Goal: Task Accomplishment & Management: Use online tool/utility

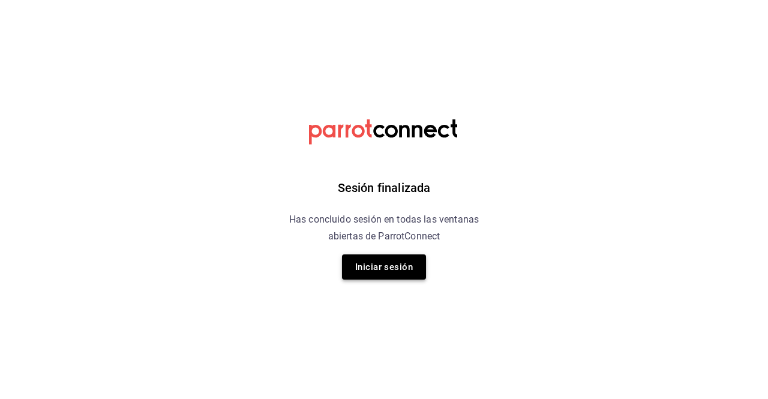
click at [405, 268] on button "Iniciar sesión" at bounding box center [384, 266] width 84 height 25
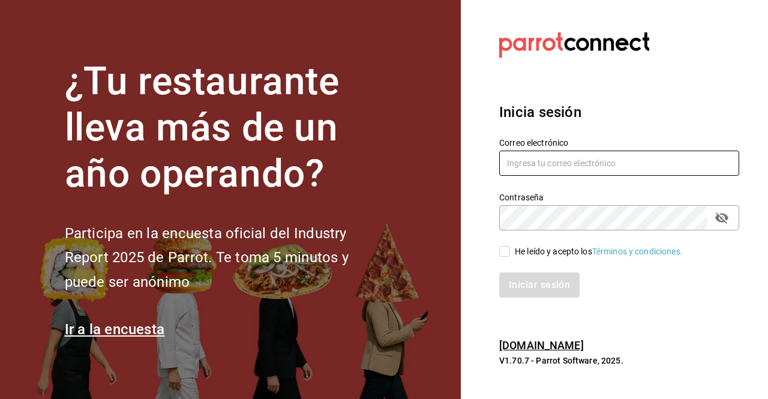
click at [571, 169] on input "text" at bounding box center [619, 163] width 240 height 25
click at [574, 167] on input "text" at bounding box center [619, 163] width 240 height 25
type input "[EMAIL_ADDRESS][DOMAIN_NAME]"
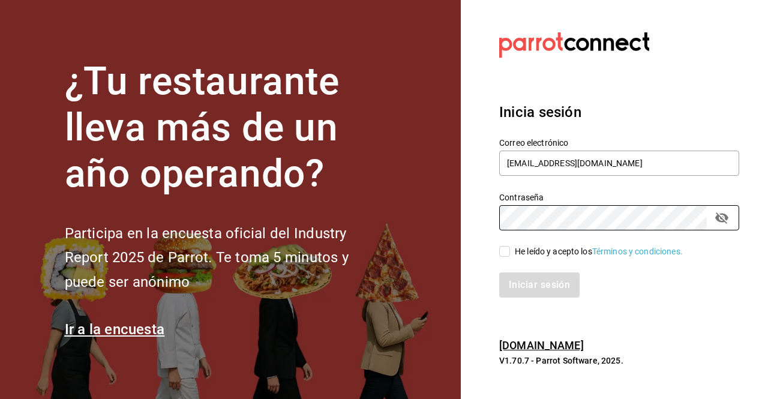
click at [503, 249] on input "He leído y acepto los Términos y condiciones." at bounding box center [504, 251] width 11 height 11
checkbox input "true"
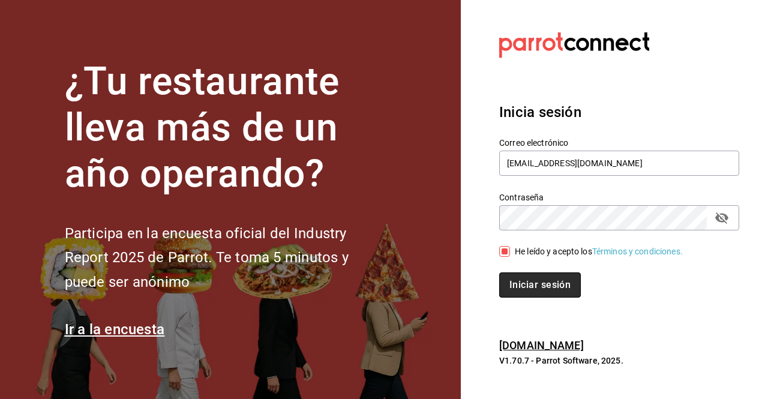
click at [528, 285] on button "Iniciar sesión" at bounding box center [540, 285] width 82 height 25
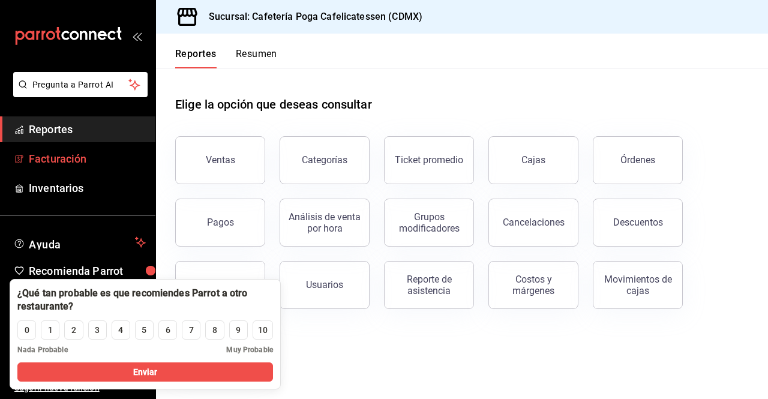
click at [72, 160] on span "Facturación" at bounding box center [87, 159] width 117 height 16
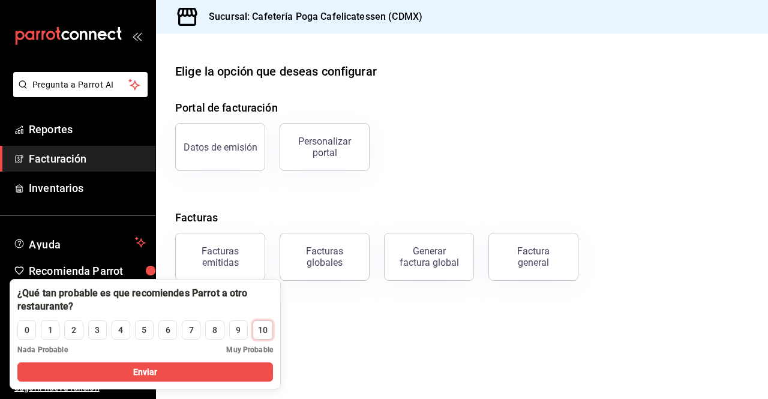
click at [260, 333] on div "10" at bounding box center [263, 330] width 10 height 13
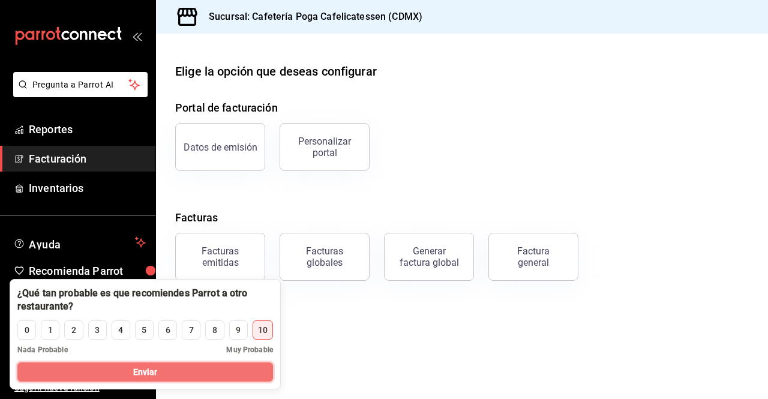
click at [258, 368] on button "Enviar" at bounding box center [145, 372] width 256 height 19
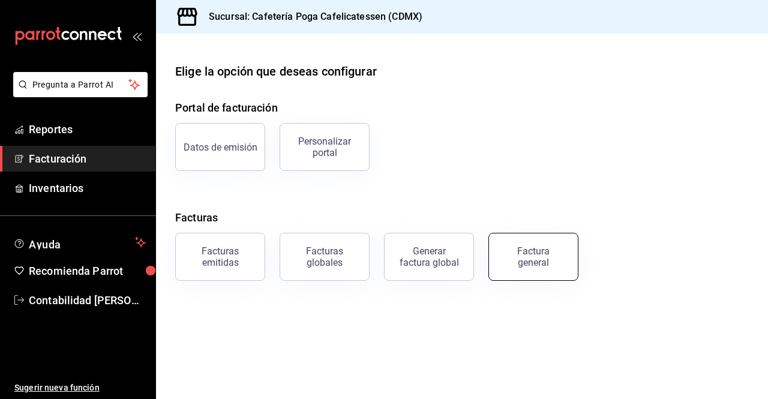
click at [530, 266] on div "Factura general" at bounding box center [534, 256] width 60 height 23
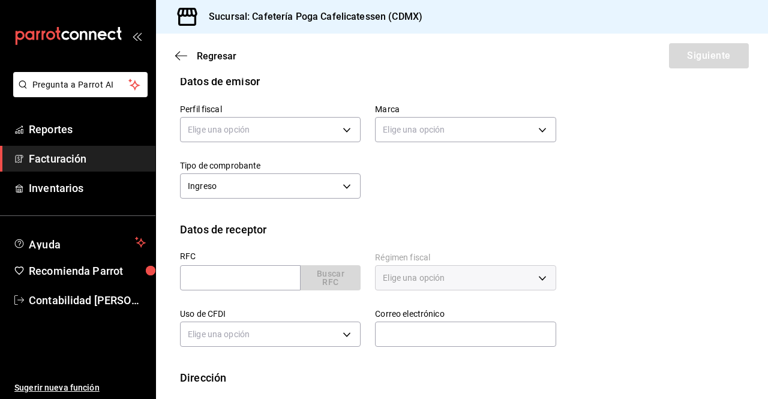
scroll to position [79, 0]
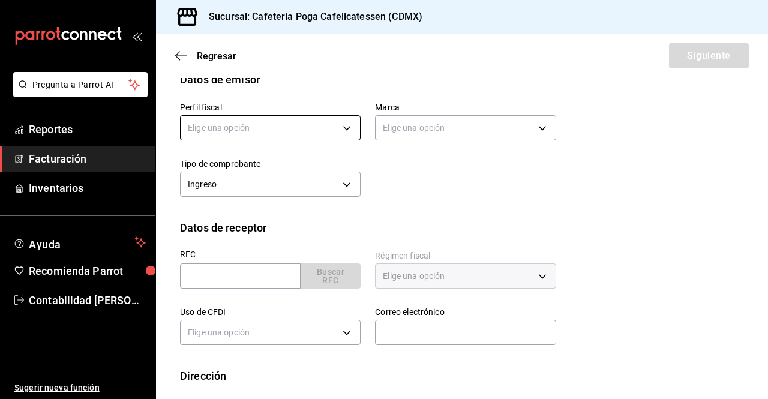
click at [251, 128] on body "Pregunta a Parrot AI Reportes Facturación Inventarios Ayuda Recomienda Parrot C…" at bounding box center [384, 199] width 768 height 399
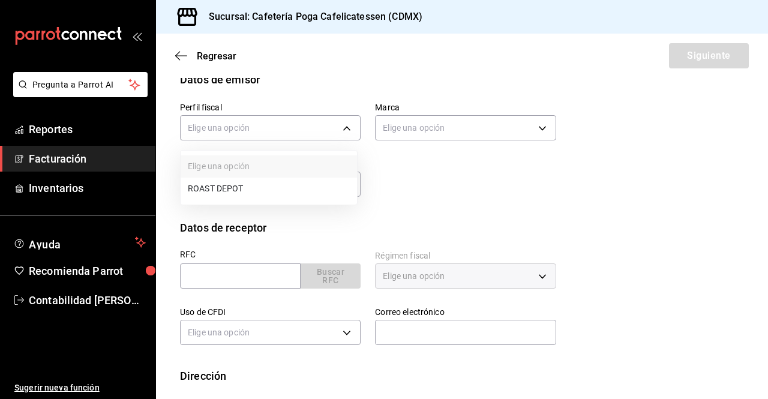
click at [241, 190] on li "ROAST DEPOT" at bounding box center [269, 189] width 176 height 22
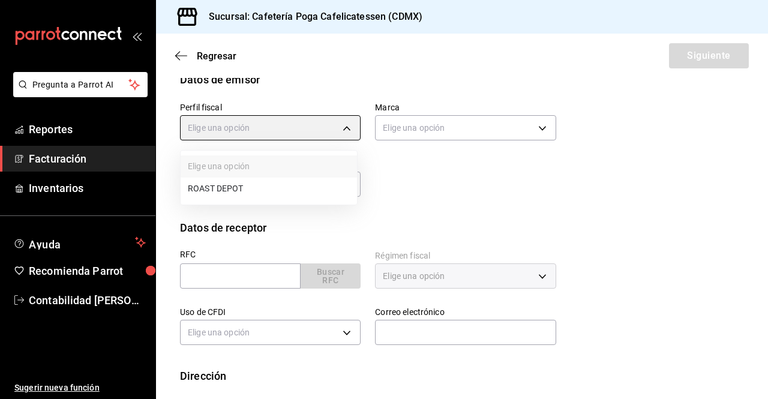
type input "a248871a-2b8c-457d-8372-9ab43f719ceb"
type input "40477ebc-11b7-44c8-b41f-e9c27c277bfa"
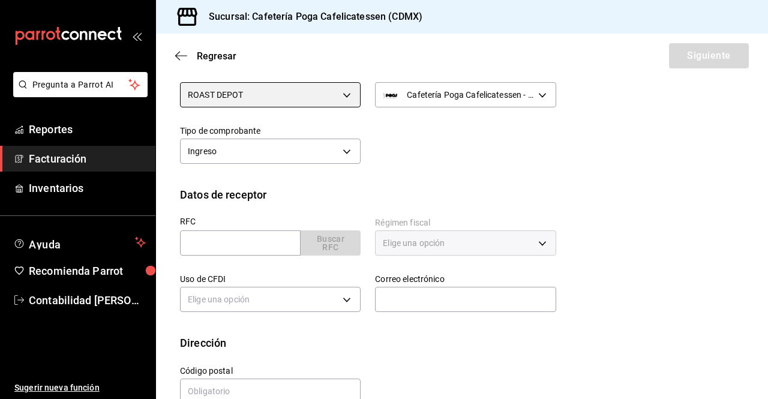
scroll to position [112, 0]
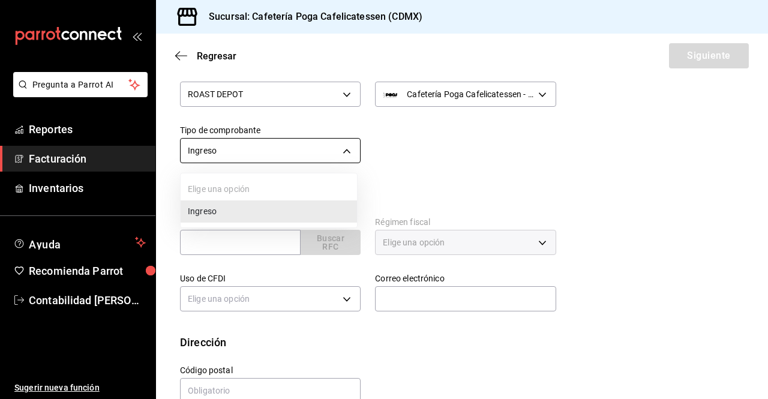
click at [297, 146] on body "Pregunta a Parrot AI Reportes Facturación Inventarios Ayuda Recomienda Parrot C…" at bounding box center [384, 199] width 768 height 399
click at [297, 146] on div at bounding box center [384, 199] width 768 height 399
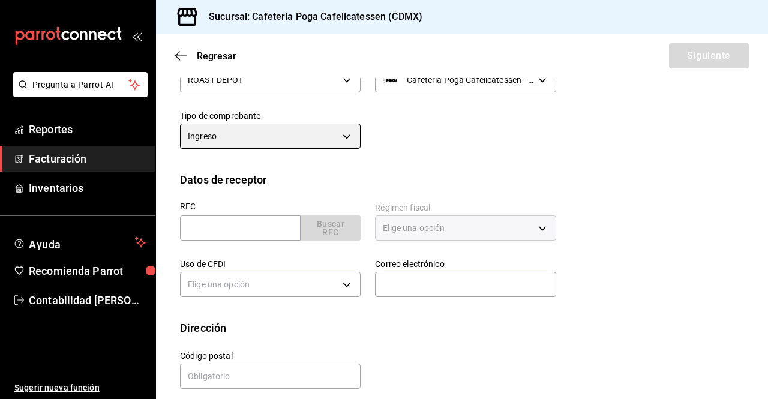
scroll to position [137, 0]
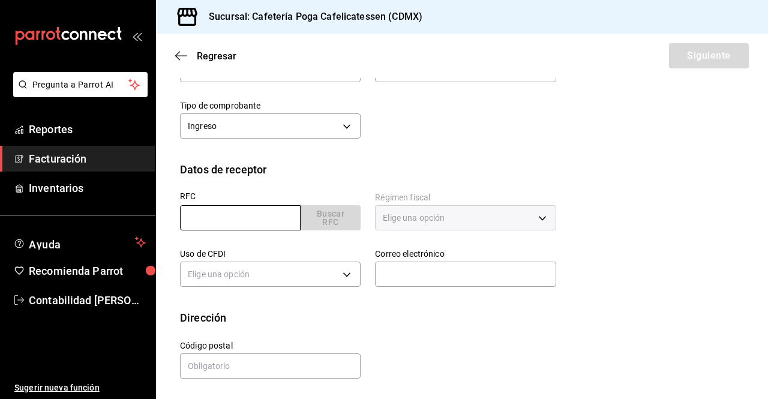
click at [221, 220] on input "text" at bounding box center [240, 217] width 121 height 25
click at [174, 201] on div "RFC Buscar RFC" at bounding box center [263, 206] width 195 height 56
click at [209, 223] on input "text" at bounding box center [240, 217] width 121 height 25
type input "BAAP9002203S0"
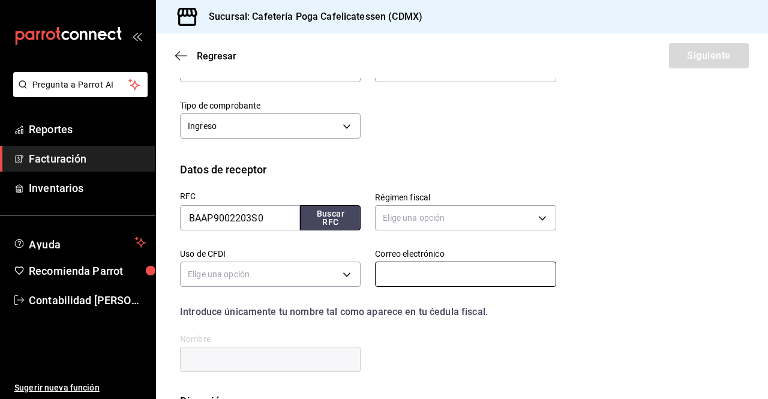
scroll to position [221, 0]
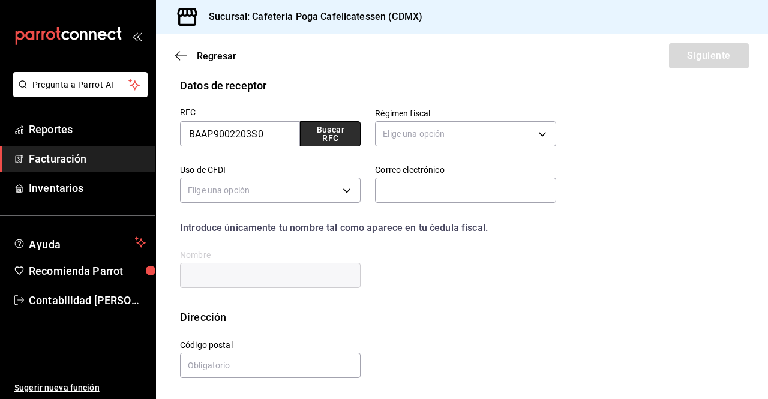
click at [318, 136] on button "Buscar RFC" at bounding box center [330, 133] width 61 height 25
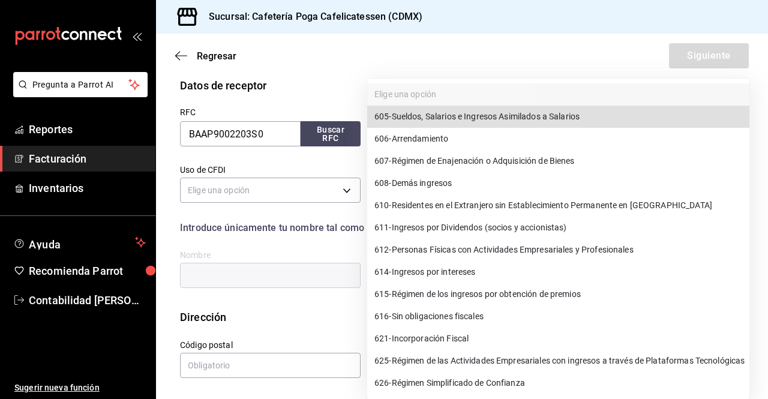
click at [415, 140] on body "Pregunta a Parrot AI Reportes Facturación Inventarios Ayuda Recomienda Parrot C…" at bounding box center [384, 199] width 768 height 399
click at [450, 255] on span "612 - Personas Físicas con Actividades Empresariales y Profesionales" at bounding box center [504, 250] width 259 height 13
type input "612"
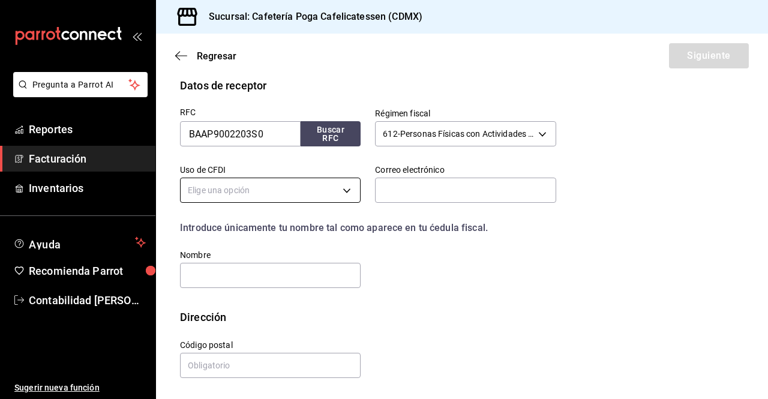
click at [213, 190] on body "Pregunta a Parrot AI Reportes Facturación Inventarios Ayuda Recomienda Parrot C…" at bounding box center [384, 199] width 768 height 399
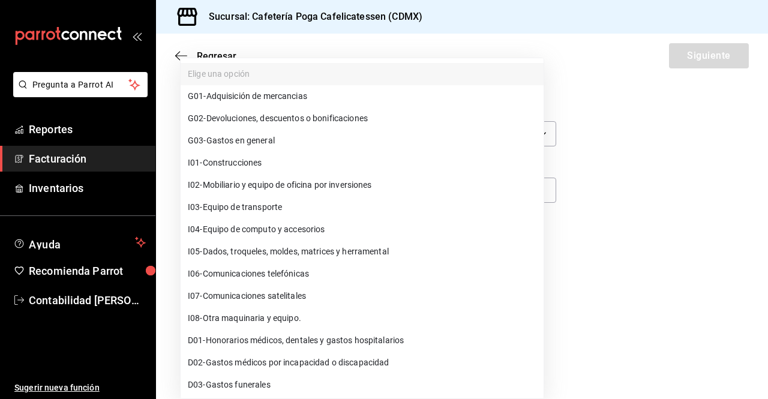
click at [251, 142] on span "G03 - Gastos en general" at bounding box center [231, 140] width 87 height 13
type input "G03"
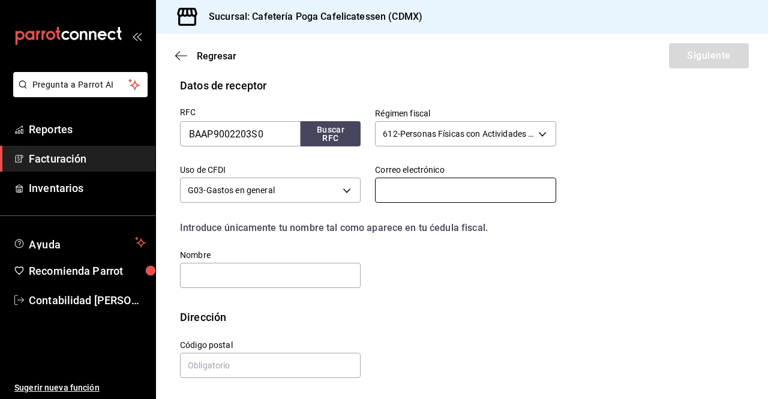
click at [405, 186] on input "text" at bounding box center [465, 190] width 181 height 25
paste input "PabloDiegoEstudio@gmail.com"
type input "PabloDiegoEstudio@gmail.com"
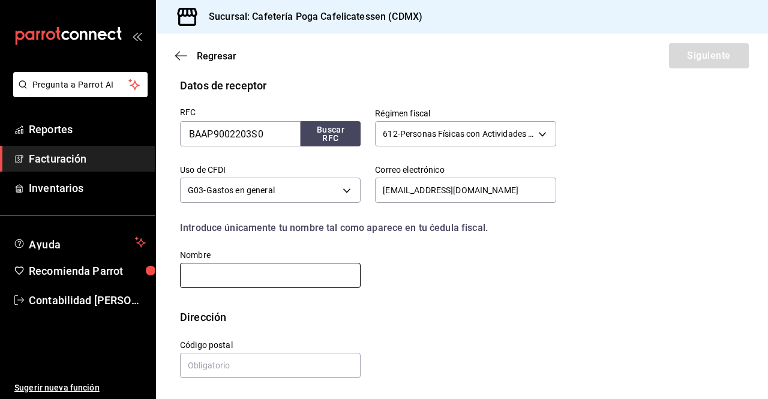
click at [235, 265] on input "text" at bounding box center [270, 275] width 181 height 25
type input "PABLO BARRERA ALARCON"
click at [415, 323] on div "Dirección" at bounding box center [462, 317] width 564 height 16
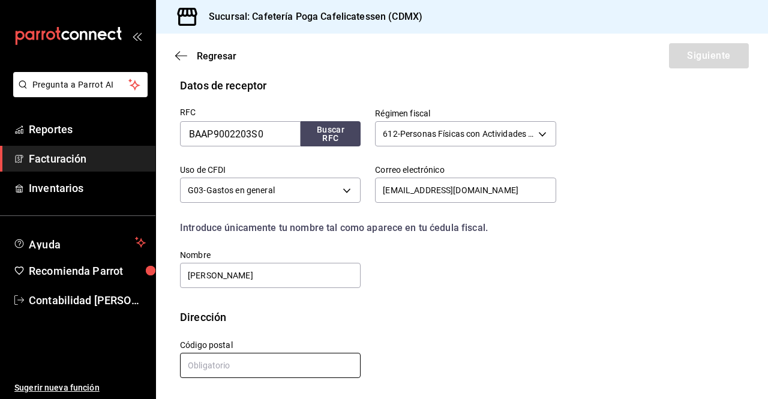
click at [223, 363] on input "text" at bounding box center [270, 365] width 181 height 25
type input "06170"
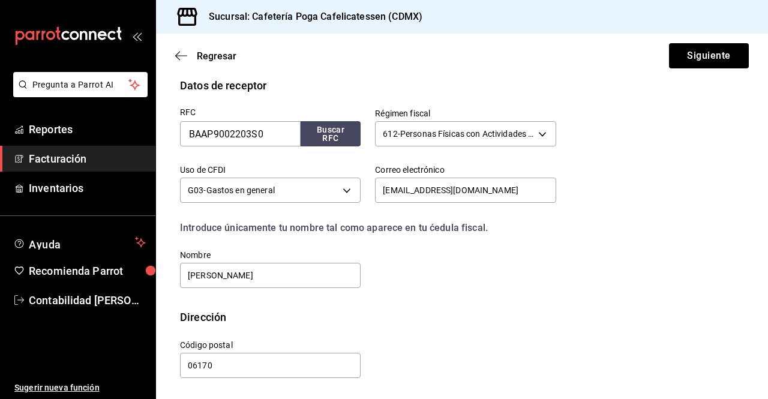
click at [441, 340] on div "Calle # exterior # interior Código postal 06170 Estado ​ Municipio ​ Colonia ​" at bounding box center [361, 352] width 391 height 55
click at [700, 59] on button "Siguiente" at bounding box center [709, 55] width 80 height 25
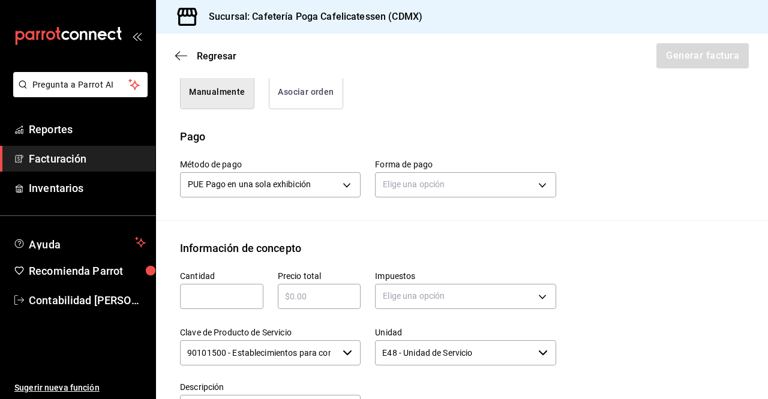
scroll to position [261, 0]
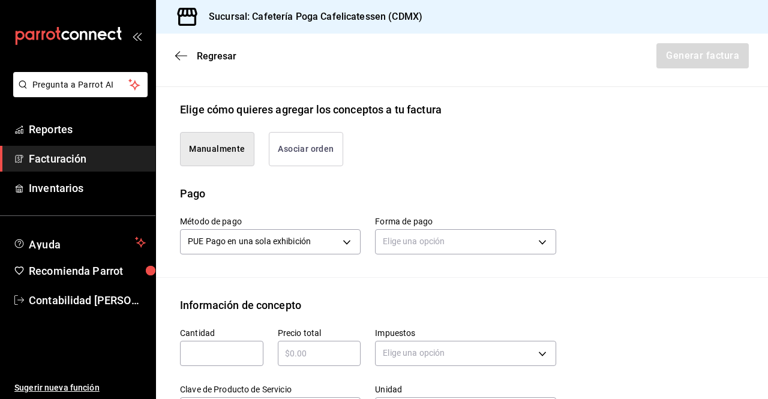
click at [287, 144] on button "Asociar orden" at bounding box center [306, 149] width 74 height 34
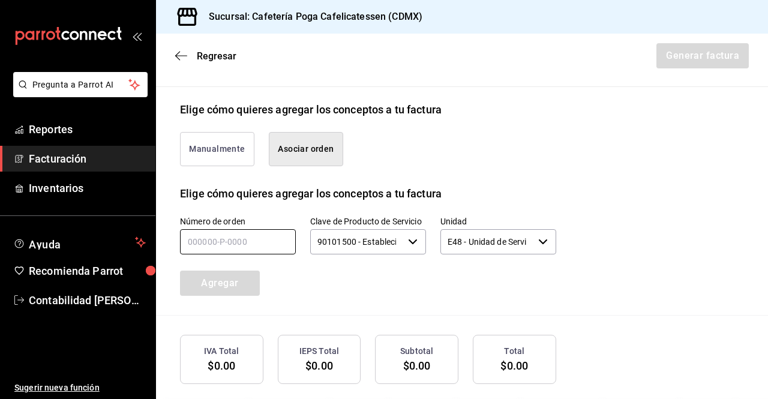
click at [232, 242] on input "text" at bounding box center [238, 241] width 116 height 25
type input "090925-P-0032"
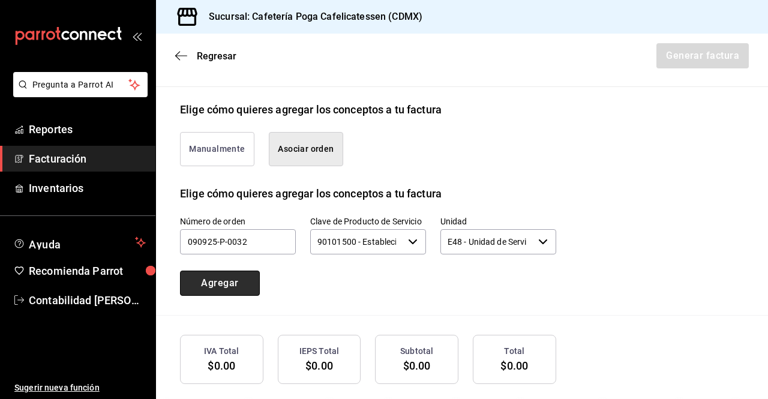
click at [235, 288] on button "Agregar" at bounding box center [220, 283] width 80 height 25
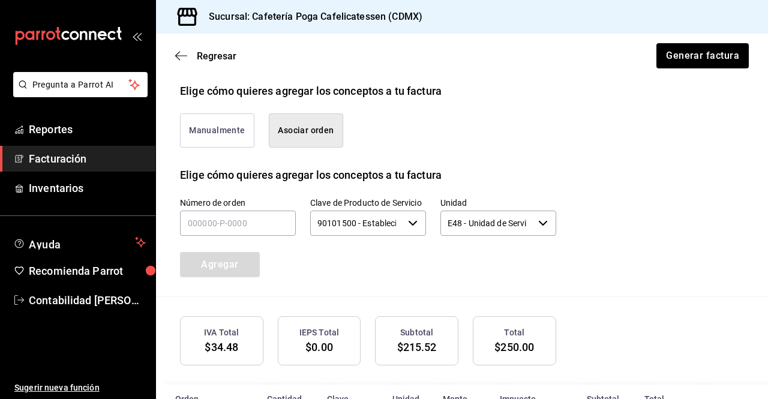
scroll to position [279, 0]
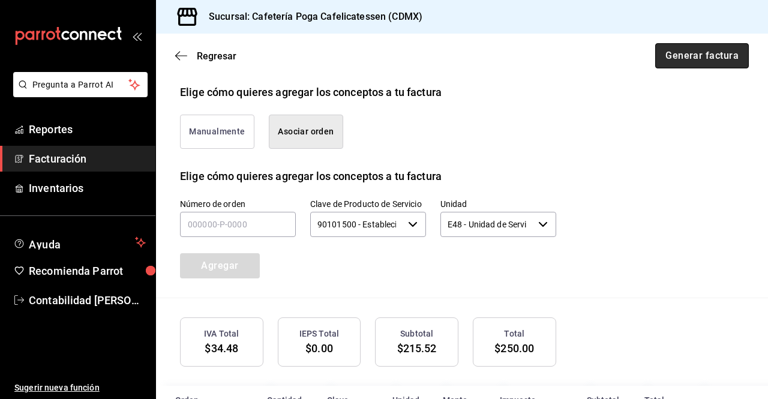
click at [665, 65] on button "Generar factura" at bounding box center [702, 55] width 94 height 25
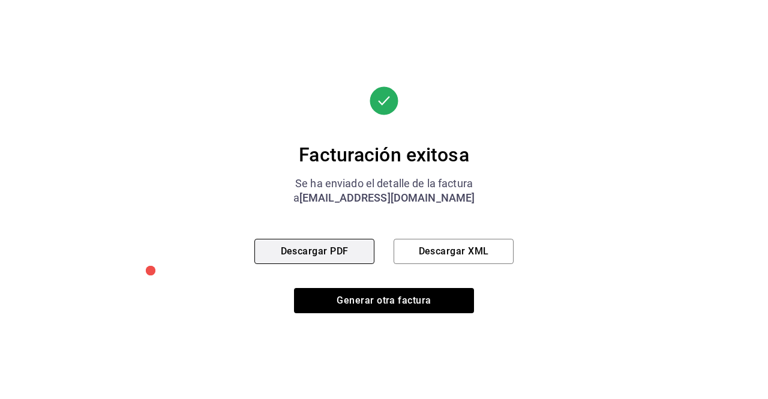
click at [331, 253] on button "Descargar PDF" at bounding box center [314, 251] width 120 height 25
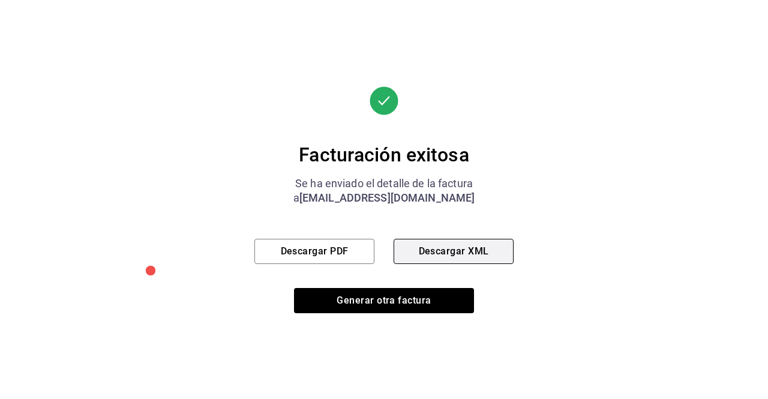
click at [436, 254] on button "Descargar XML" at bounding box center [454, 251] width 120 height 25
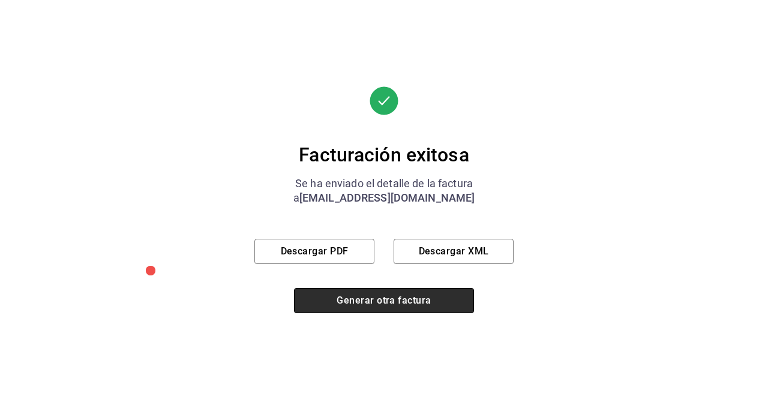
click at [374, 295] on button "Generar otra factura" at bounding box center [384, 300] width 180 height 25
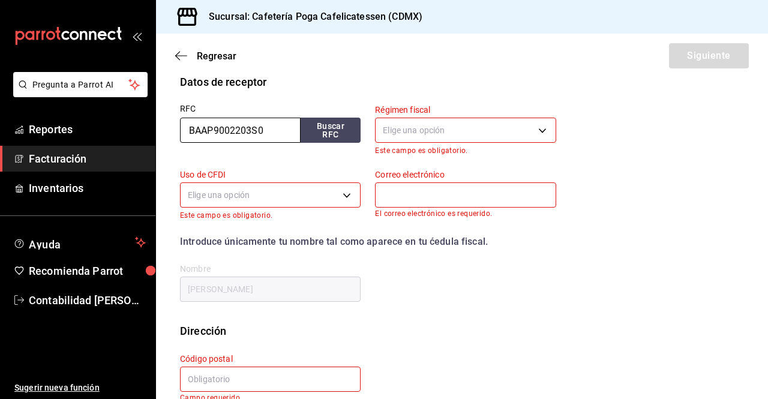
scroll to position [224, 0]
click at [259, 130] on input "BAAP9002203S0" at bounding box center [240, 130] width 121 height 25
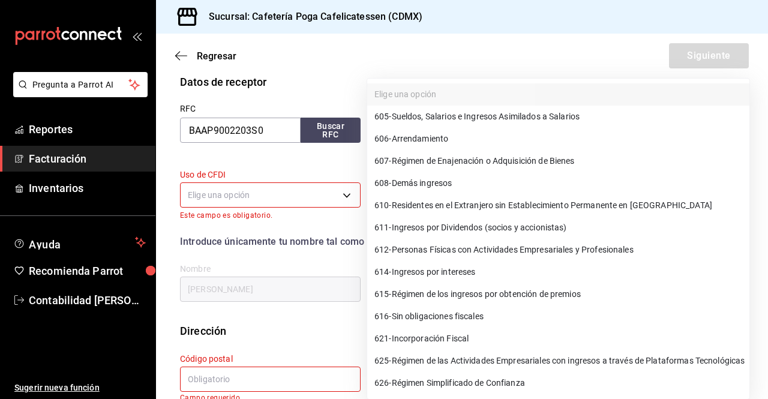
click at [381, 127] on body "Pregunta a Parrot AI Reportes Facturación Inventarios Ayuda Recomienda Parrot C…" at bounding box center [384, 199] width 768 height 399
click at [442, 251] on span "612 - Personas Físicas con Actividades Empresariales y Profesionales" at bounding box center [504, 250] width 259 height 13
type input "612"
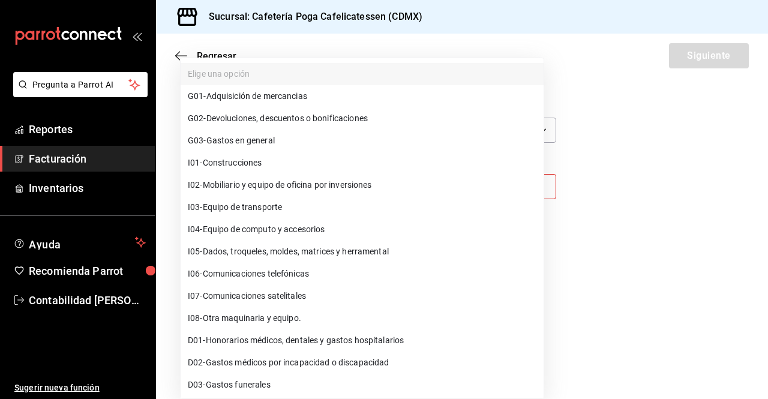
click at [257, 189] on body "Pregunta a Parrot AI Reportes Facturación Inventarios Ayuda Recomienda Parrot C…" at bounding box center [384, 199] width 768 height 399
click at [250, 141] on span "G03 - Gastos en general" at bounding box center [231, 140] width 87 height 13
type input "G03"
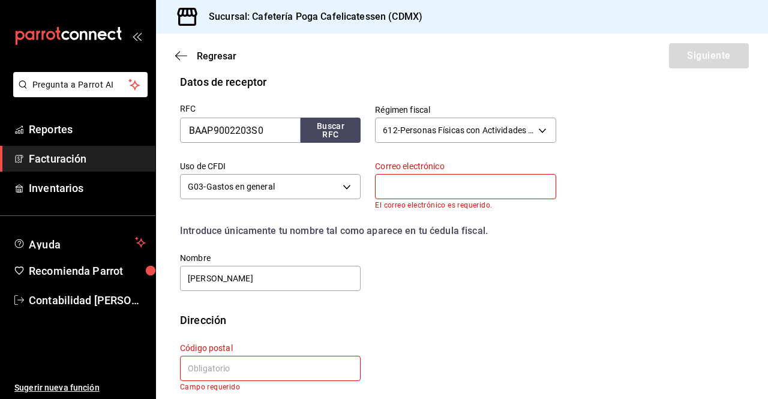
click at [415, 188] on input "text" at bounding box center [465, 186] width 181 height 25
type input "PabloDiegoEstudio@gmail.com"
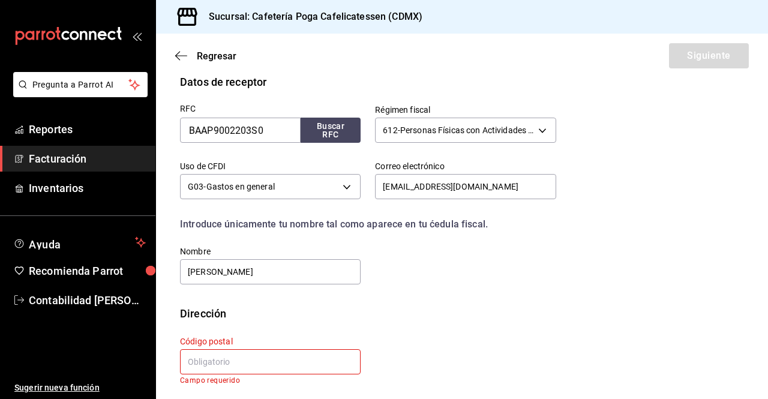
click at [442, 288] on div "RFC BAAP9002203S0 Buscar RFC Régimen fiscal 612 - Personas Físicas con Activida…" at bounding box center [462, 197] width 564 height 215
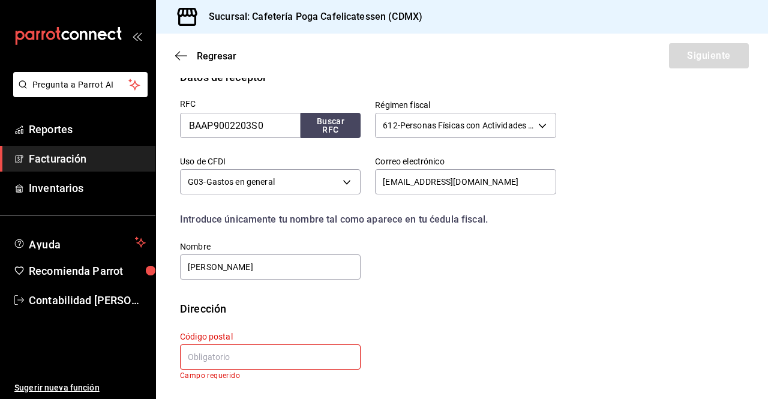
click at [250, 348] on input "text" at bounding box center [270, 357] width 181 height 25
type input "06170"
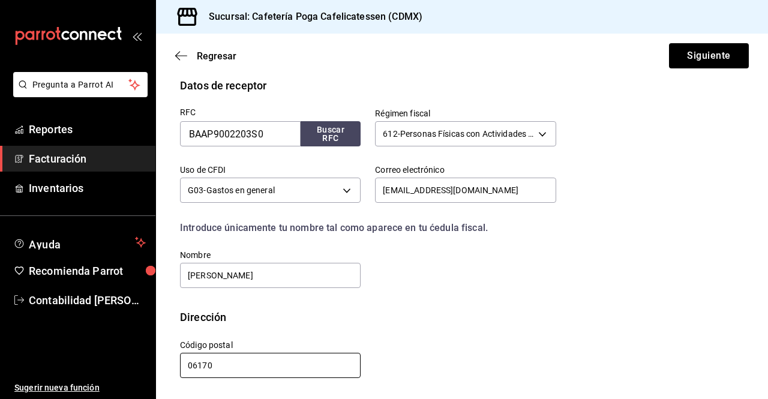
scroll to position [221, 0]
click at [447, 348] on div "Calle # exterior # interior Código postal 06170 Estado ​ Municipio ​ Colonia ​" at bounding box center [361, 352] width 391 height 55
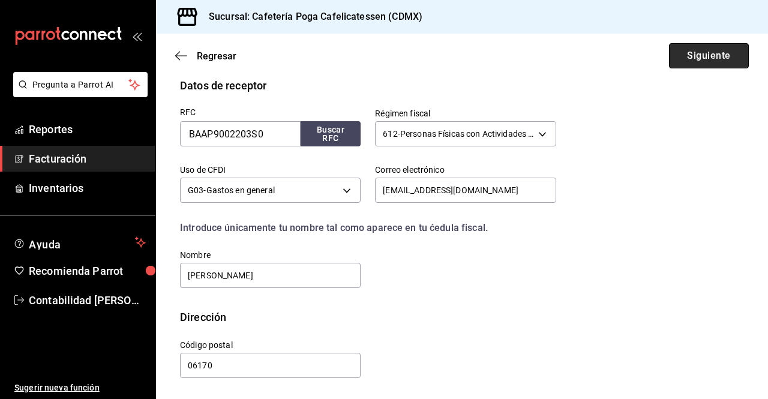
click at [677, 59] on button "Siguiente" at bounding box center [709, 55] width 80 height 25
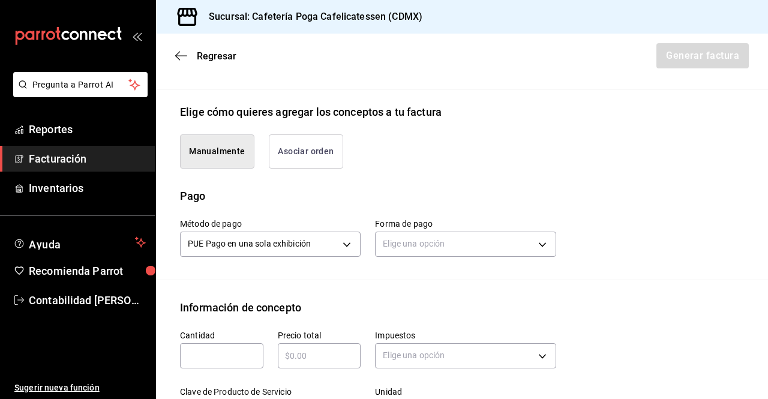
scroll to position [333, 0]
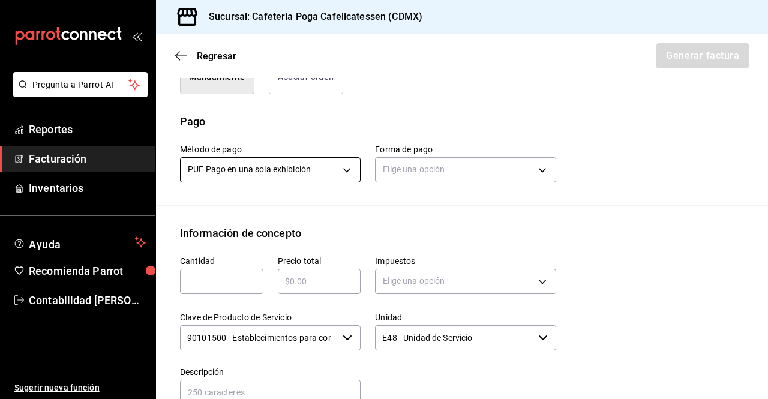
click at [285, 171] on body "Pregunta a Parrot AI Reportes Facturación Inventarios Ayuda Recomienda Parrot C…" at bounding box center [384, 199] width 768 height 399
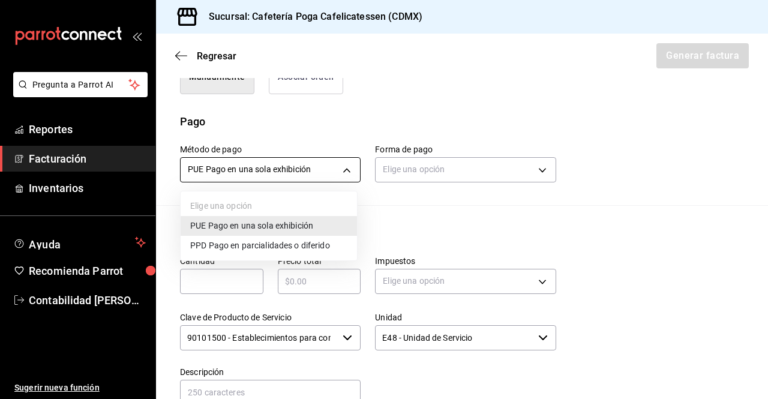
click at [285, 171] on div at bounding box center [384, 199] width 768 height 399
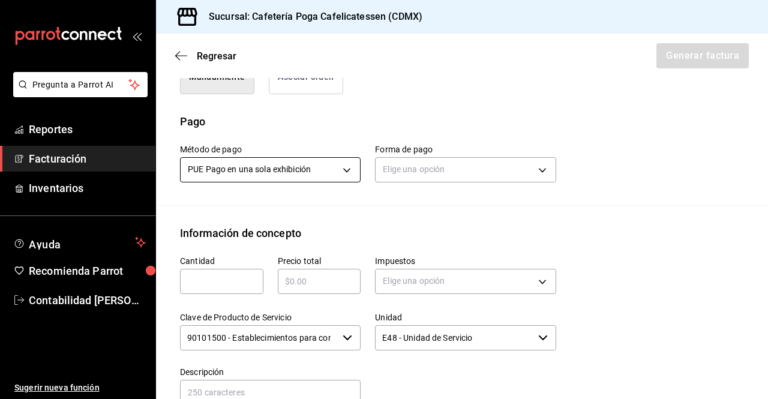
click at [285, 171] on body "Pregunta a Parrot AI Reportes Facturación Inventarios Ayuda Recomienda Parrot C…" at bounding box center [384, 199] width 768 height 399
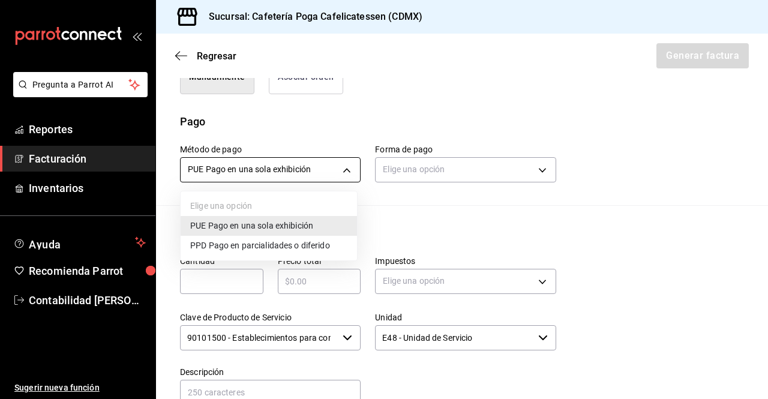
click at [285, 171] on div at bounding box center [384, 199] width 768 height 399
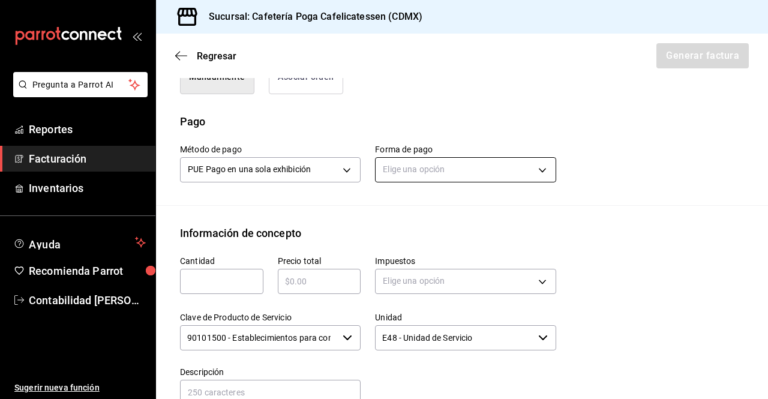
click at [420, 168] on body "Pregunta a Parrot AI Reportes Facturación Inventarios Ayuda Recomienda Parrot C…" at bounding box center [384, 199] width 768 height 399
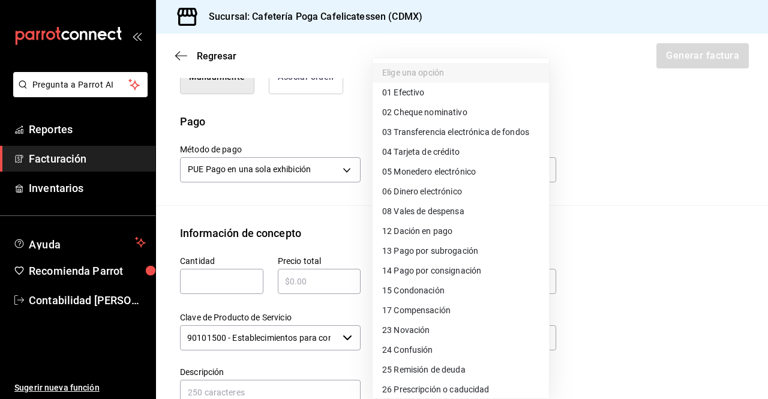
click at [438, 153] on span "04 Tarjeta de crédito" at bounding box center [420, 152] width 77 height 13
type input "04"
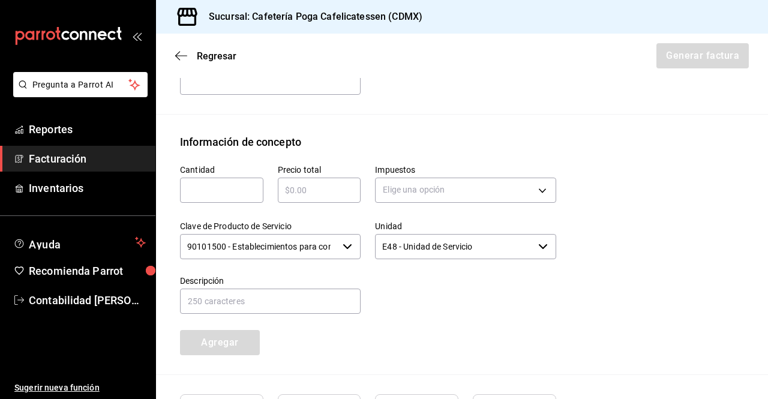
scroll to position [478, 0]
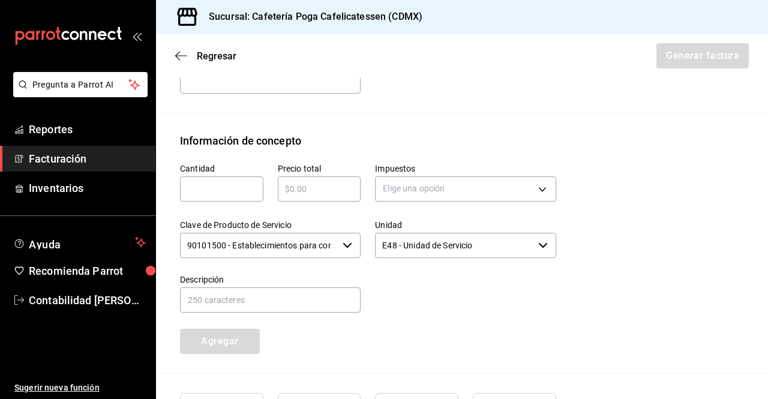
click at [226, 190] on input "text" at bounding box center [221, 189] width 83 height 14
type input "1"
click at [303, 189] on input "text" at bounding box center [319, 189] width 83 height 14
type input "$306.03"
click at [355, 149] on div "Precio total $306.03 ​" at bounding box center [312, 177] width 98 height 56
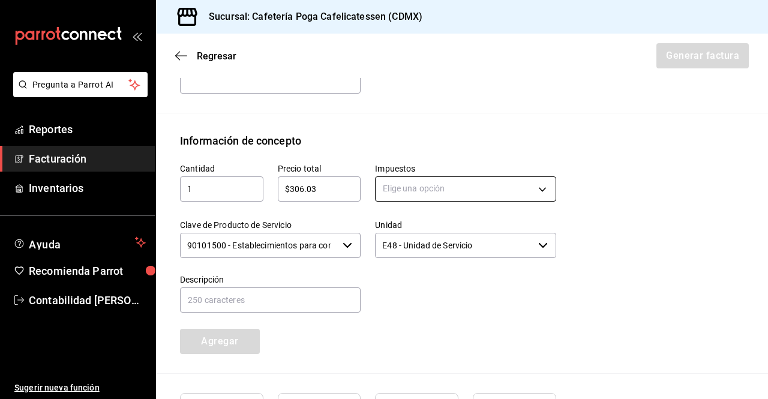
click at [397, 191] on body "Pregunta a Parrot AI Reportes Facturación Inventarios Ayuda Recomienda Parrot C…" at bounding box center [384, 199] width 768 height 399
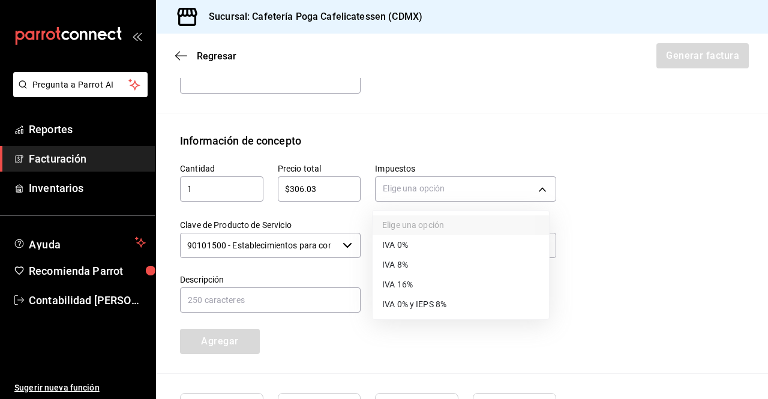
click at [420, 283] on li "IVA 16%" at bounding box center [461, 285] width 176 height 20
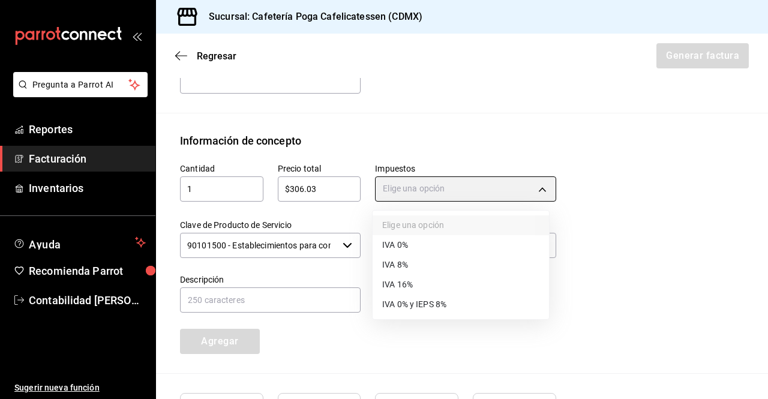
type input "IVA_16"
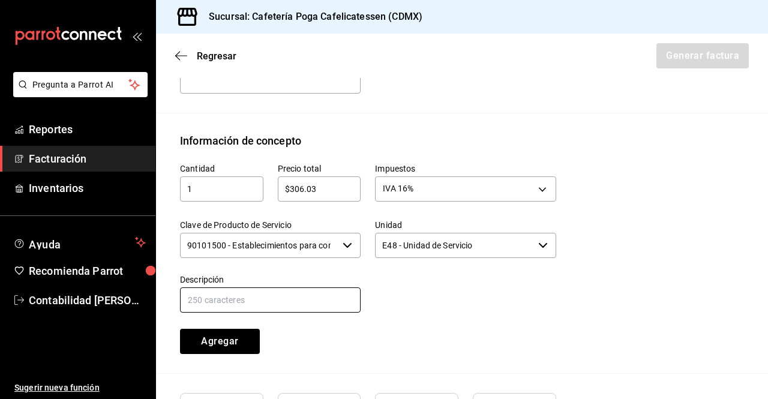
click at [246, 299] on input "text" at bounding box center [270, 300] width 181 height 25
type input "Consumo de alimentos en POGA orden 9883"
click at [345, 354] on div "Cantidad 1 ​ Precio total $306.03 ​ Impuestos IVA 16% IVA_16 Clave de Producto …" at bounding box center [462, 261] width 564 height 224
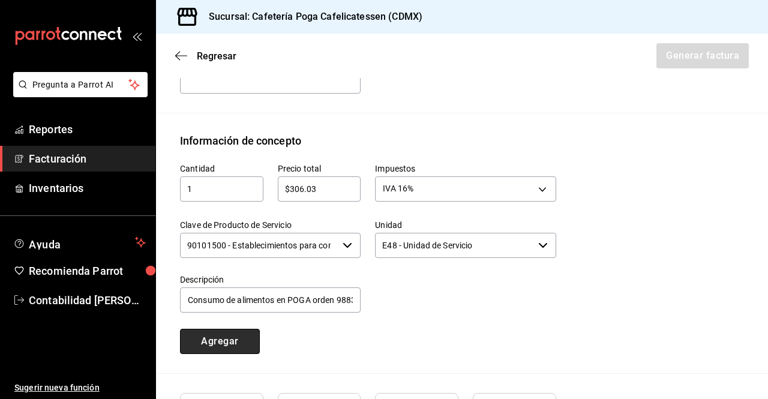
click at [228, 343] on button "Agregar" at bounding box center [220, 341] width 80 height 25
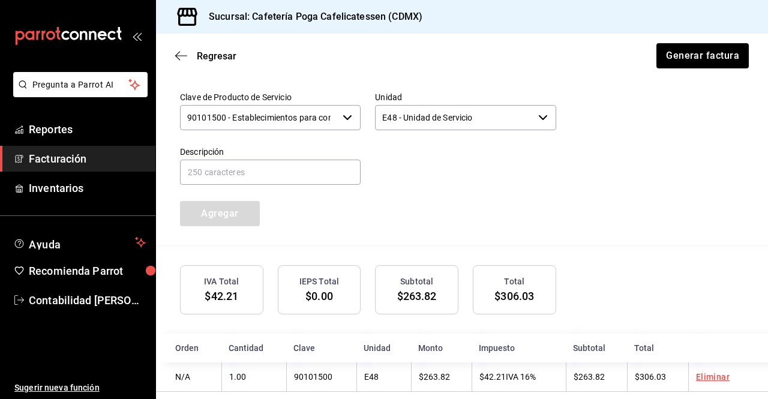
scroll to position [621, 0]
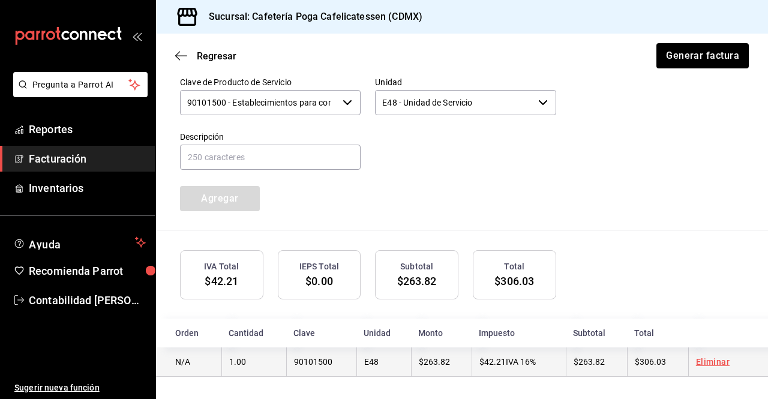
click at [336, 367] on td "90101500" at bounding box center [321, 362] width 70 height 29
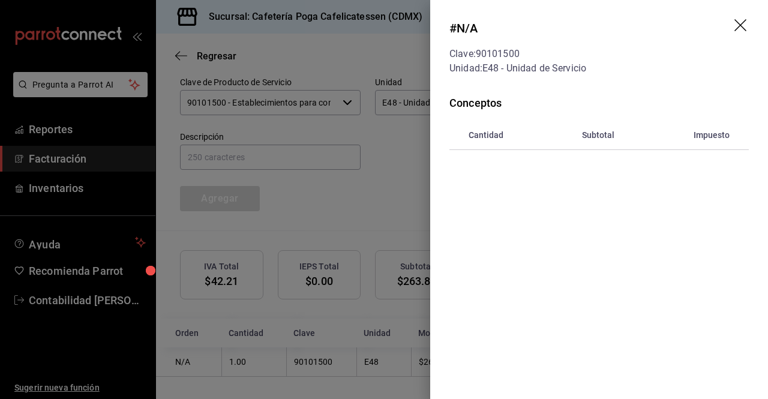
click at [739, 28] on icon "drag" at bounding box center [742, 26] width 14 height 14
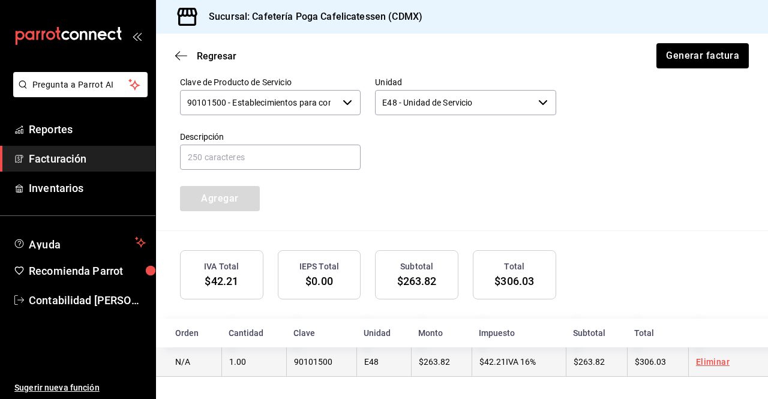
click at [713, 358] on link "Eliminar" at bounding box center [713, 362] width 34 height 10
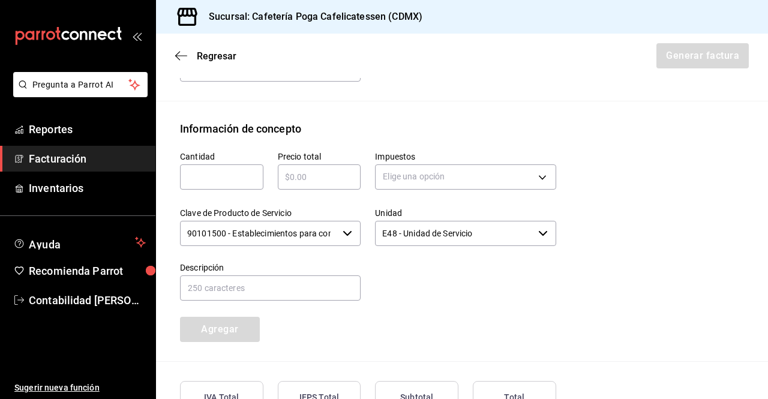
scroll to position [528, 0]
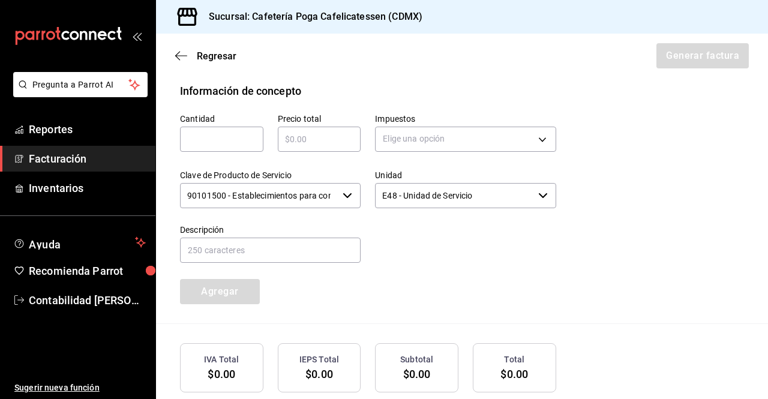
click at [246, 135] on input "text" at bounding box center [221, 139] width 83 height 14
type input "1"
click at [315, 139] on input "text" at bounding box center [319, 139] width 83 height 14
type input "$355"
click at [338, 107] on div "Precio total $355 ​" at bounding box center [312, 127] width 98 height 56
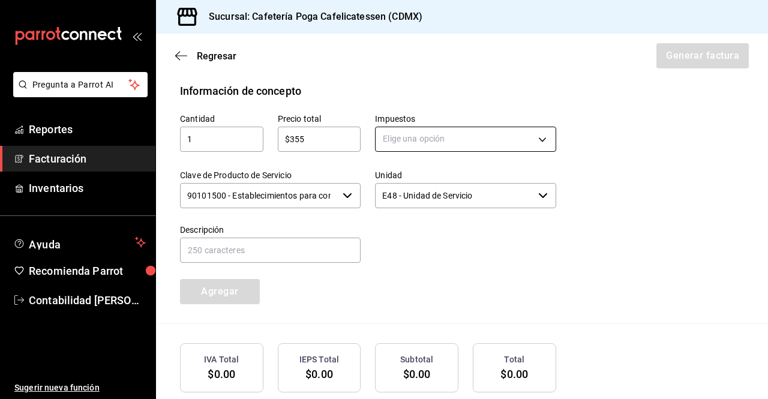
click at [384, 133] on body "Pregunta a Parrot AI Reportes Facturación Inventarios Ayuda Recomienda Parrot C…" at bounding box center [384, 199] width 768 height 399
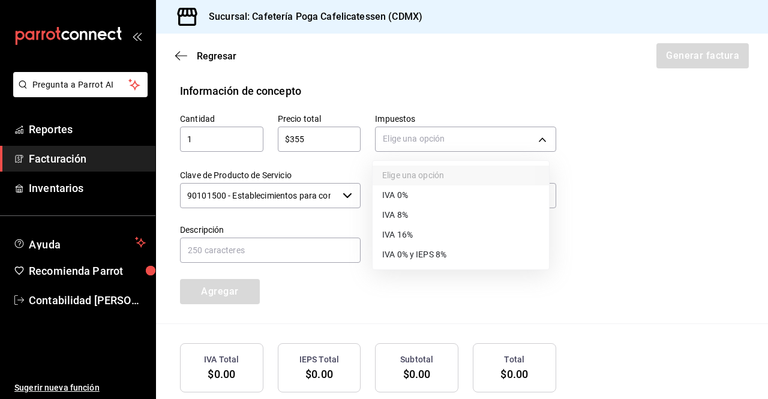
click at [407, 232] on span "IVA 16%" at bounding box center [397, 235] width 31 height 13
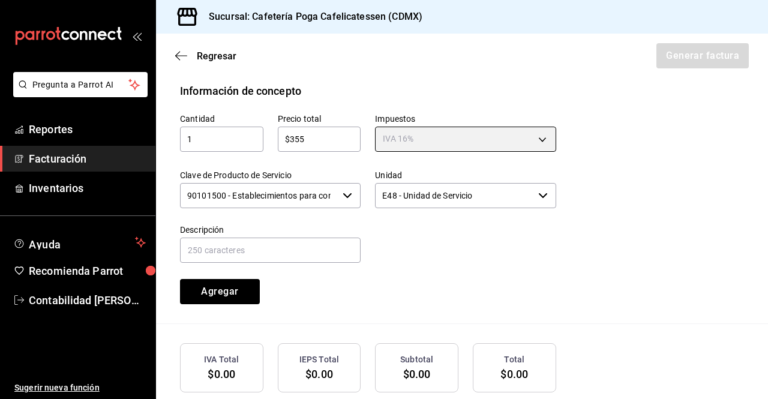
type input "IVA_16"
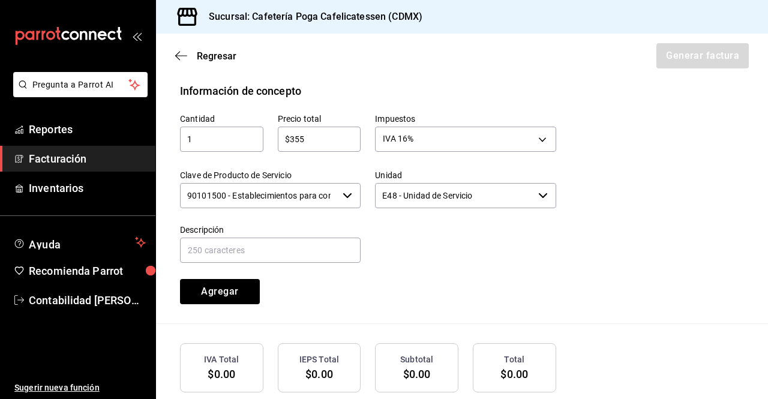
click at [545, 259] on div at bounding box center [458, 237] width 195 height 55
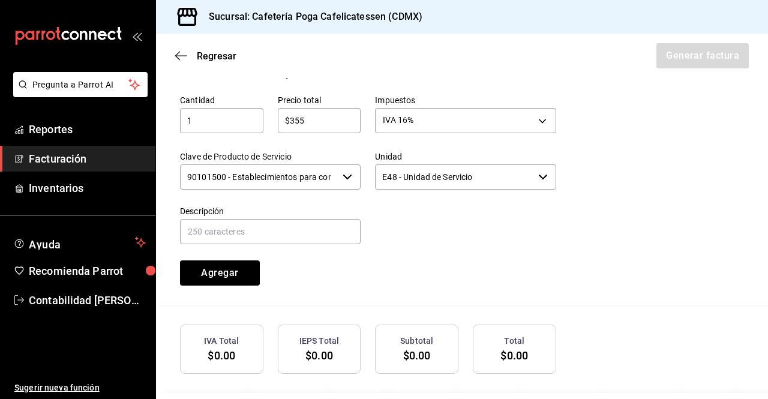
scroll to position [547, 0]
click at [259, 236] on input "text" at bounding box center [270, 230] width 181 height 25
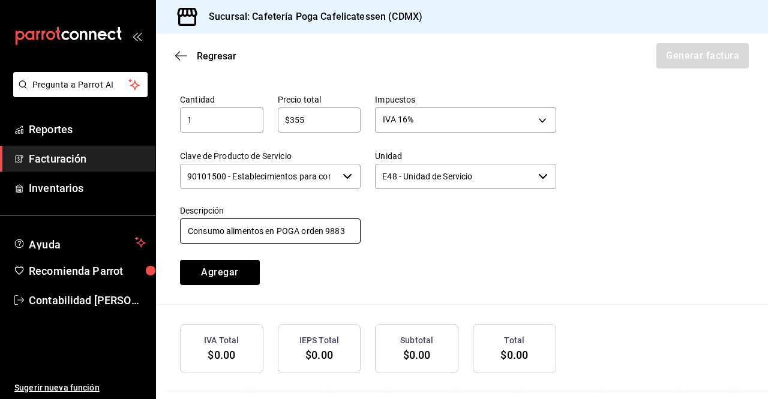
type input "Consumo alimentos en POGA orden 9883"
click at [405, 239] on div at bounding box center [458, 218] width 195 height 55
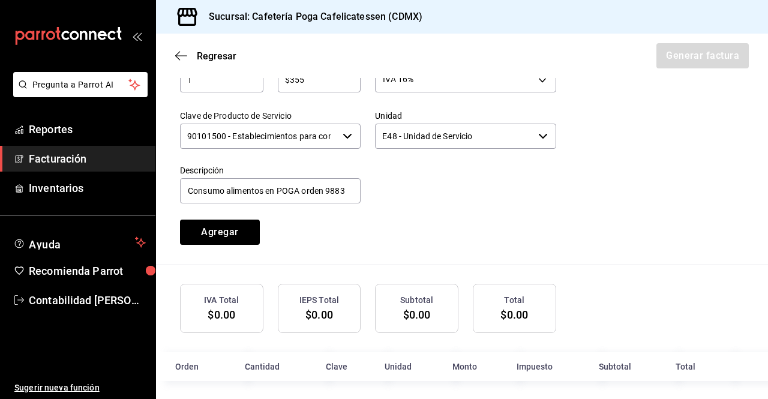
scroll to position [592, 0]
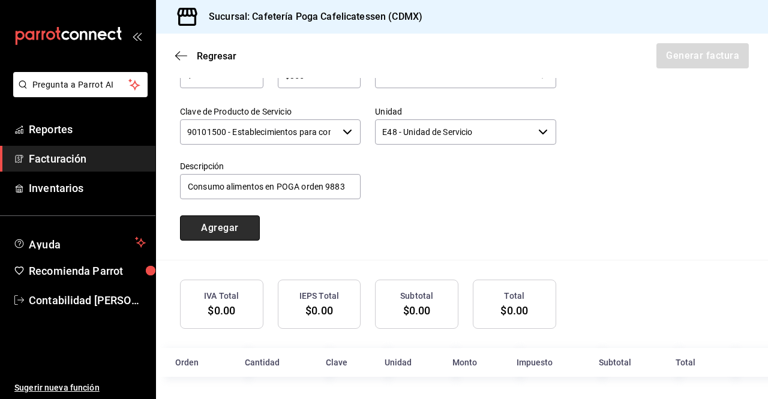
click at [229, 223] on button "Agregar" at bounding box center [220, 227] width 80 height 25
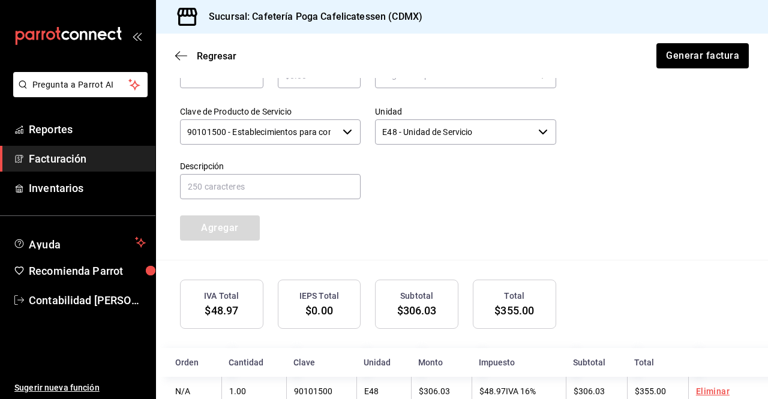
scroll to position [621, 0]
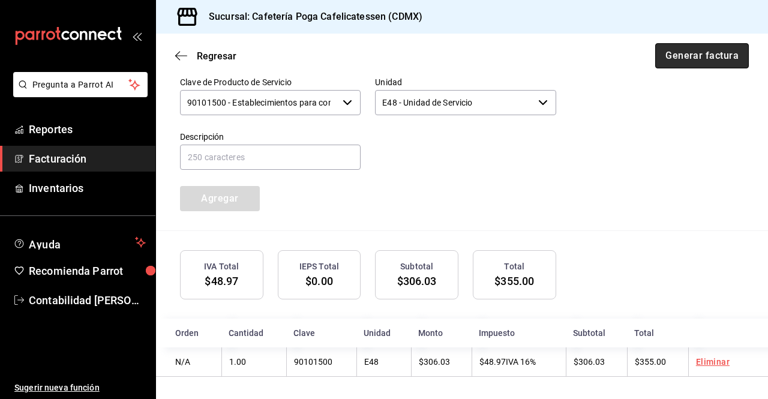
click at [675, 47] on button "Generar factura" at bounding box center [702, 55] width 94 height 25
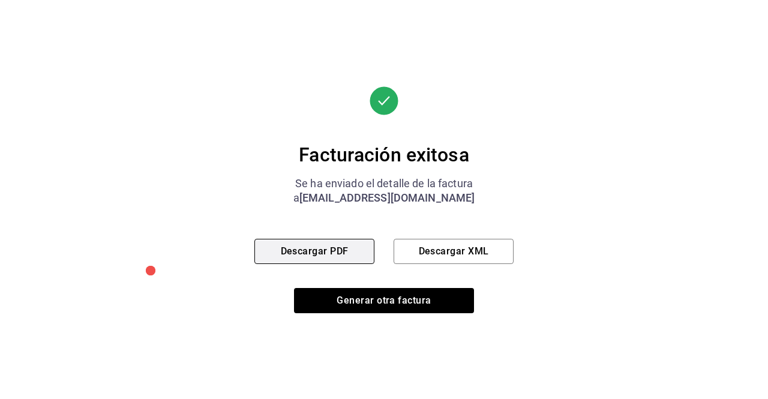
click at [335, 253] on button "Descargar PDF" at bounding box center [314, 251] width 120 height 25
